Goal: Task Accomplishment & Management: Use online tool/utility

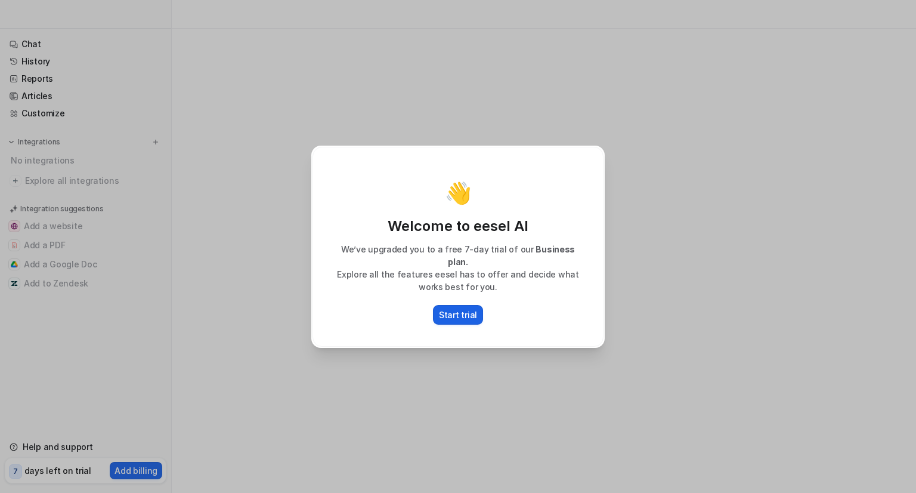
click at [457, 308] on p "Start trial" at bounding box center [458, 314] width 38 height 13
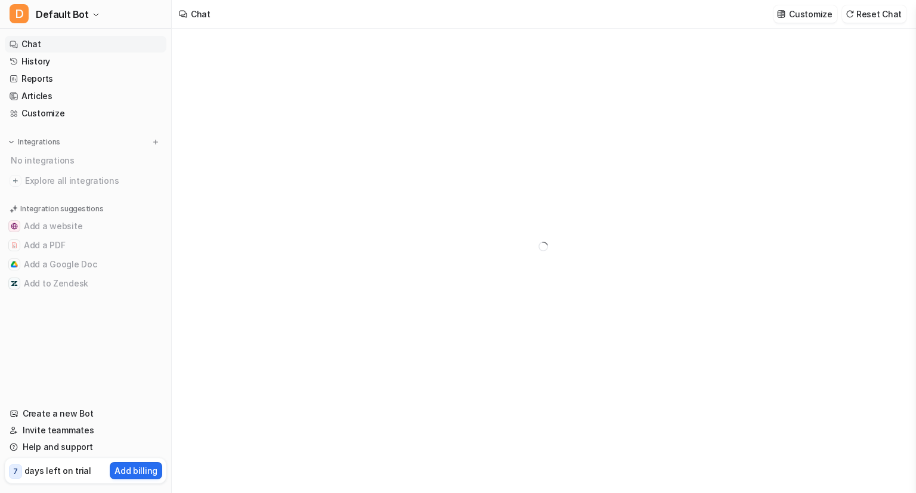
type textarea "**********"
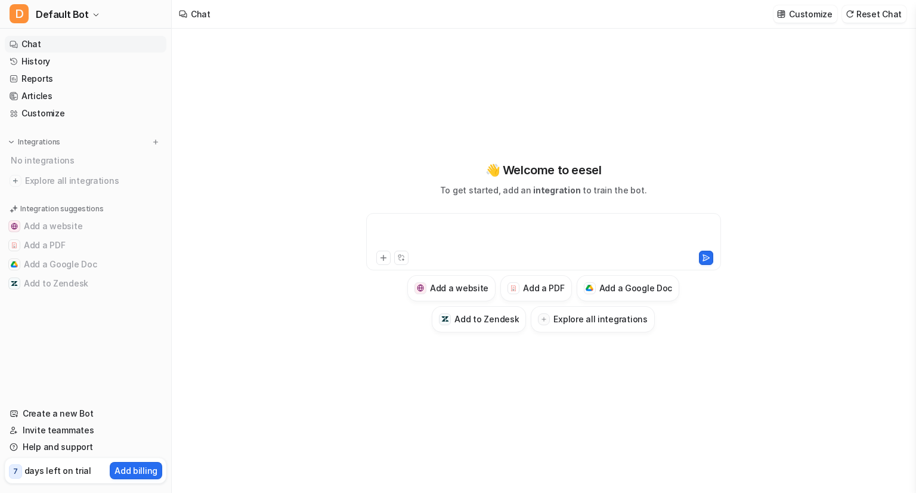
click at [417, 247] on div at bounding box center [543, 234] width 349 height 27
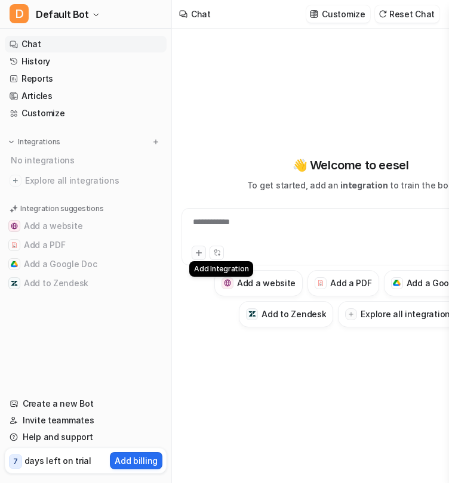
click at [194, 256] on icon at bounding box center [198, 253] width 8 height 8
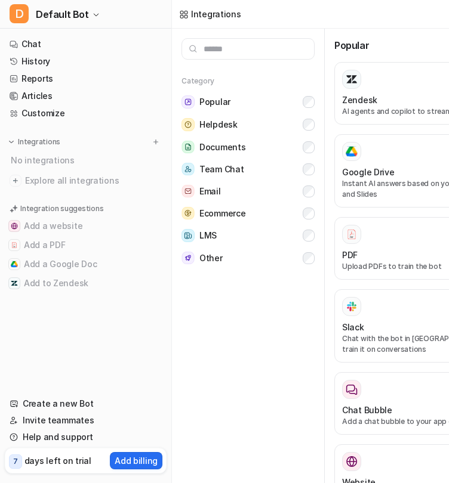
click at [194, 256] on div "Other" at bounding box center [201, 258] width 41 height 13
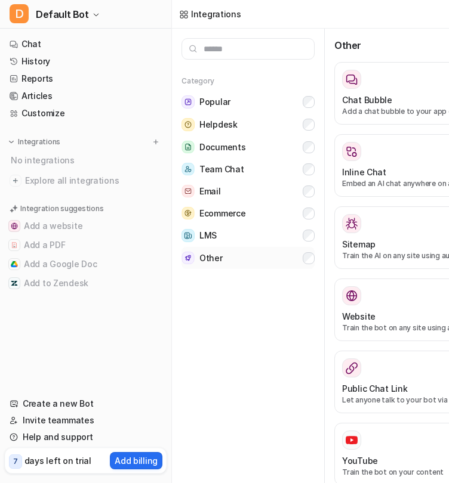
click at [194, 256] on div "Other" at bounding box center [201, 258] width 41 height 13
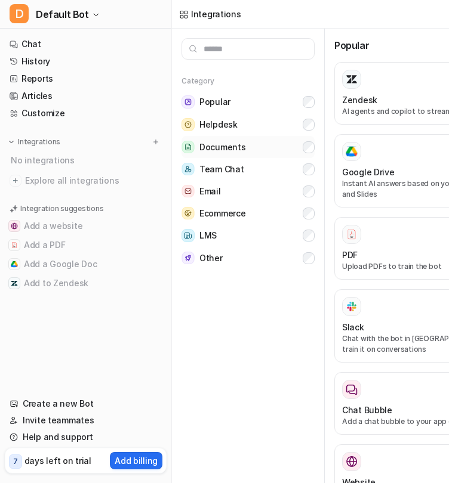
click at [256, 143] on button "Documents" at bounding box center [247, 147] width 133 height 22
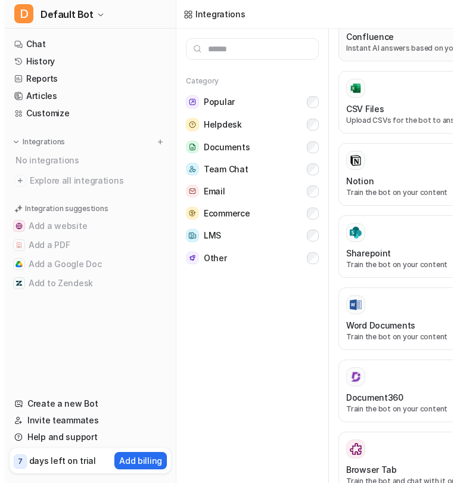
scroll to position [136, 0]
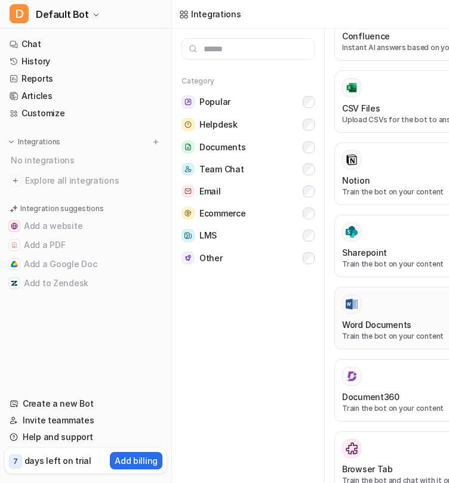
click at [385, 331] on p "Train the bot on your content" at bounding box center [427, 336] width 171 height 11
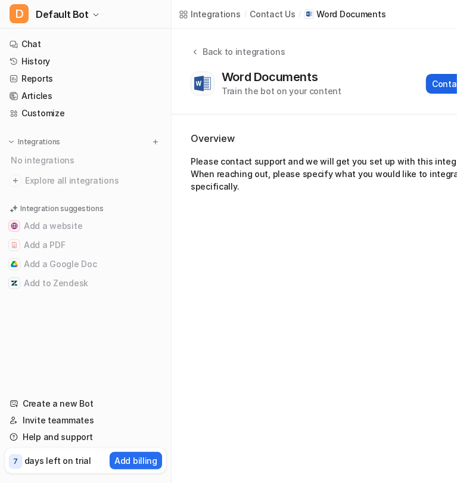
click at [440, 77] on button "Contact Support" at bounding box center [465, 84] width 79 height 20
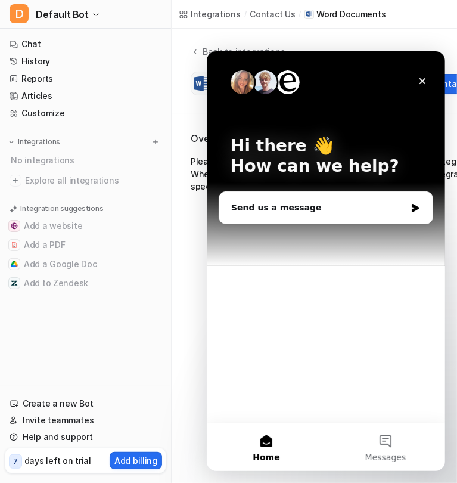
click at [394, 32] on div "Back to integrations Word Documents Train the bot on your content Contact Suppo…" at bounding box center [351, 72] width 358 height 86
click at [423, 80] on icon "Close" at bounding box center [422, 81] width 10 height 10
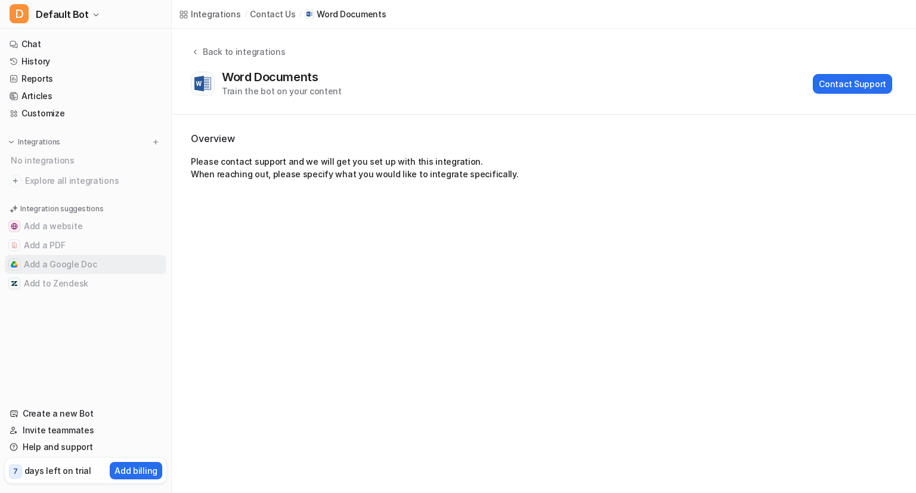
click at [54, 258] on button "Add a Google Doc" at bounding box center [86, 264] width 162 height 19
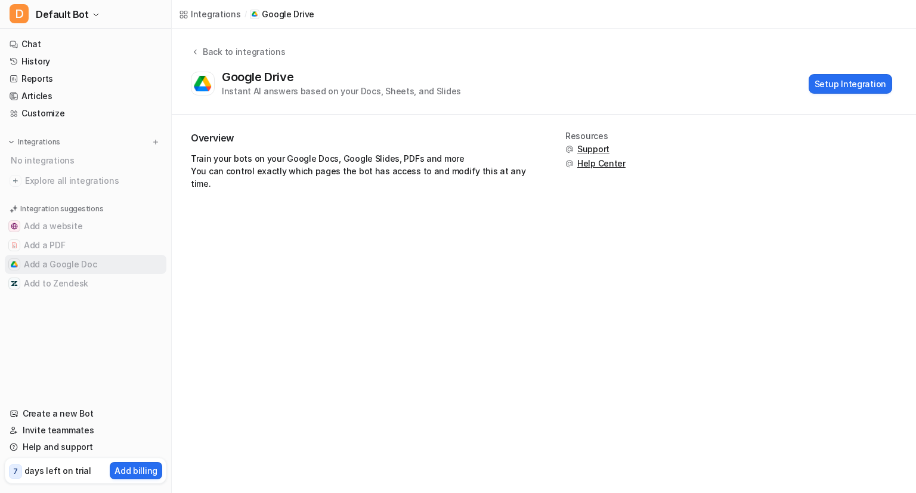
click at [54, 258] on button "Add a Google Doc" at bounding box center [86, 264] width 162 height 19
click at [849, 77] on button "Setup Integration" at bounding box center [850, 84] width 83 height 20
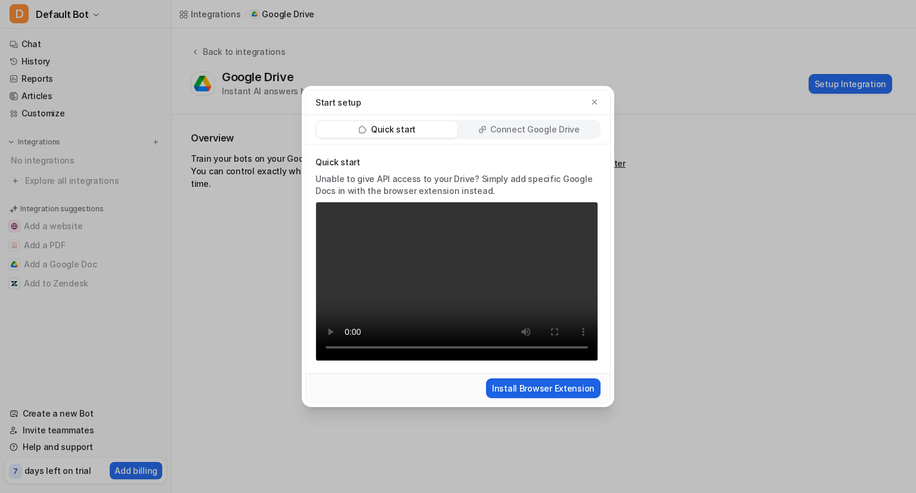
click at [568, 389] on button "Install Browser Extension" at bounding box center [543, 388] width 115 height 20
